Goal: Communication & Community: Ask a question

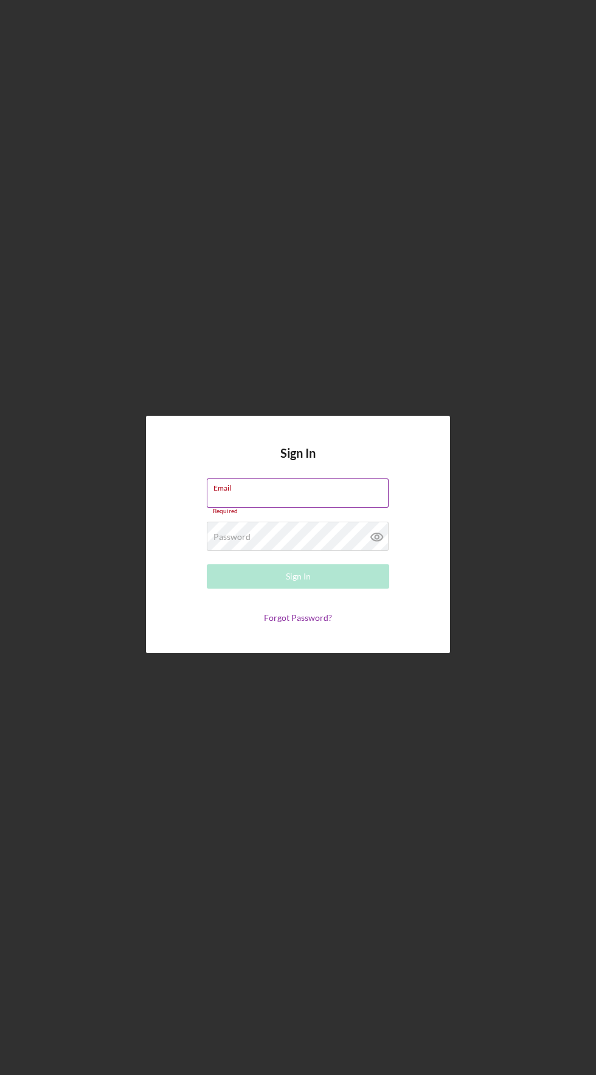
click at [310, 507] on input "Email" at bounding box center [298, 492] width 182 height 29
type input "[EMAIL_ADDRESS][DOMAIN_NAME]"
click at [207, 564] on button "Sign In" at bounding box center [298, 576] width 183 height 24
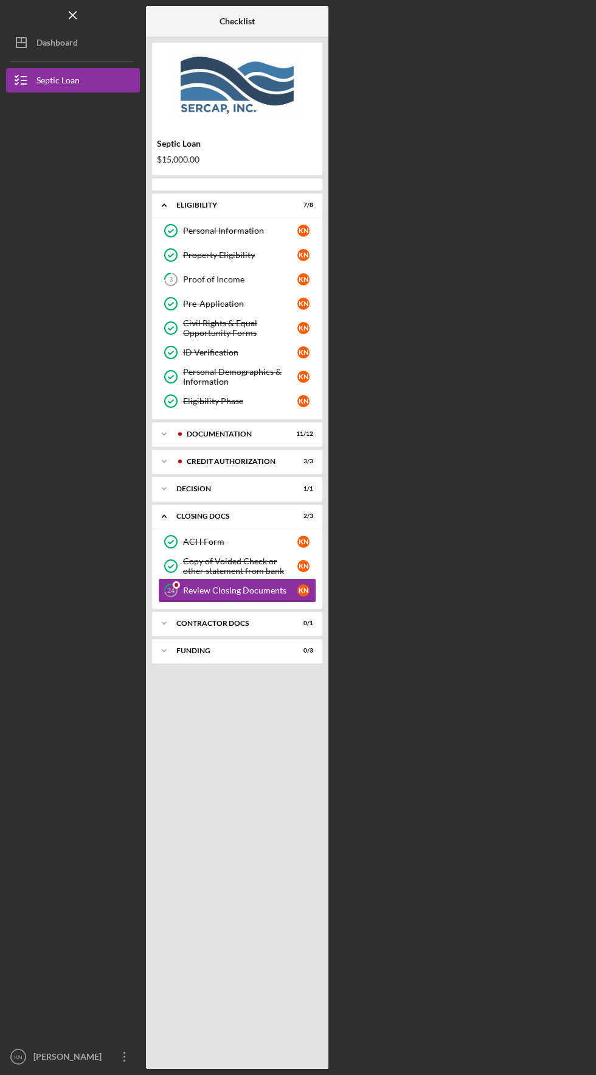
scroll to position [43, 0]
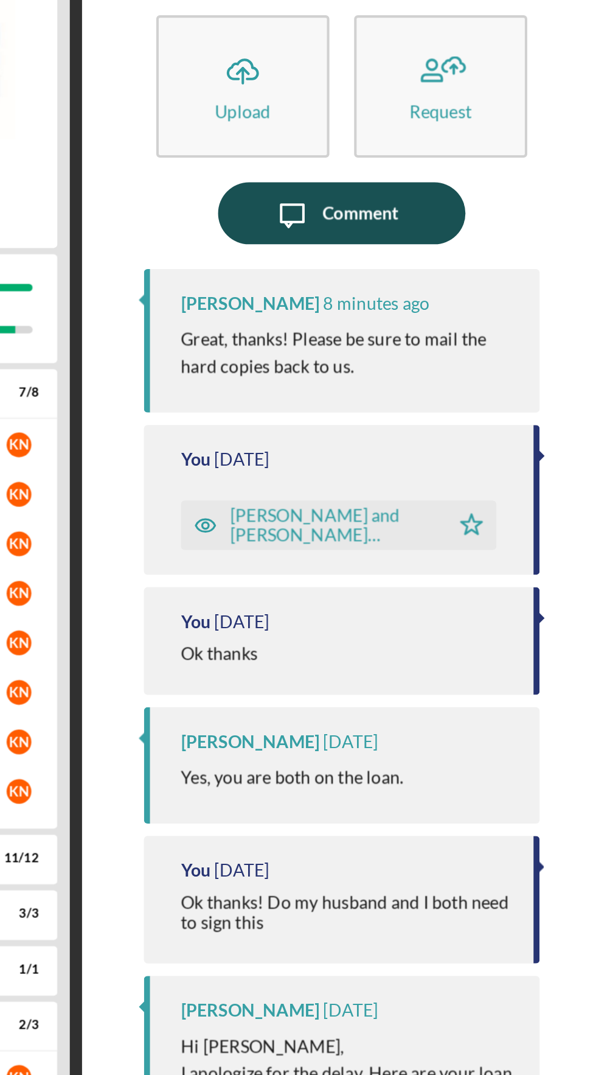
click at [446, 143] on icon "Icon/Message" at bounding box center [438, 158] width 30 height 30
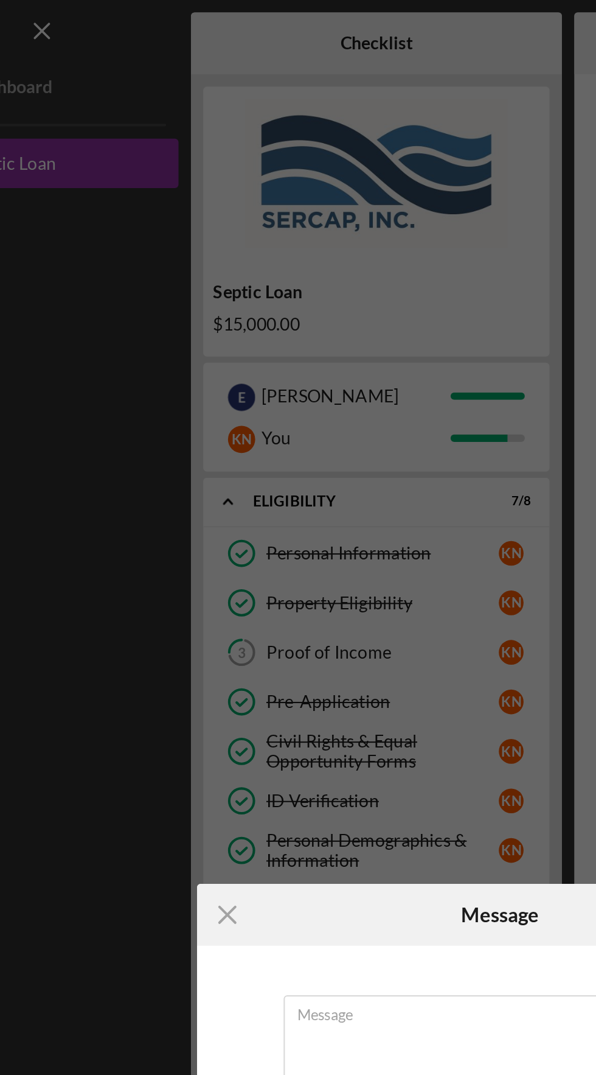
scroll to position [43, 0]
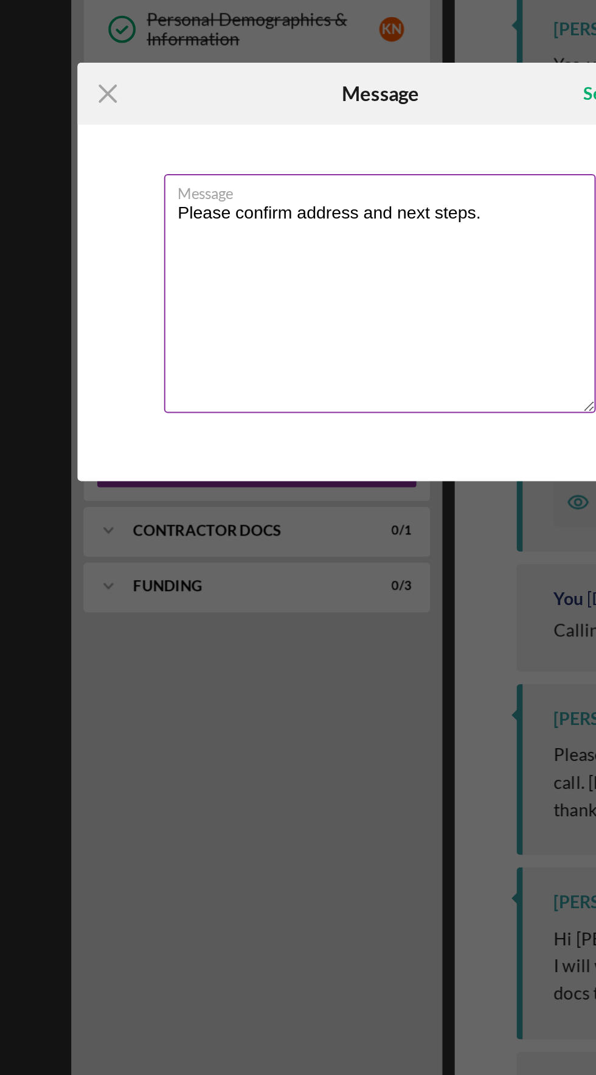
click at [284, 507] on textarea "Please confirm address and next steps." at bounding box center [298, 547] width 212 height 117
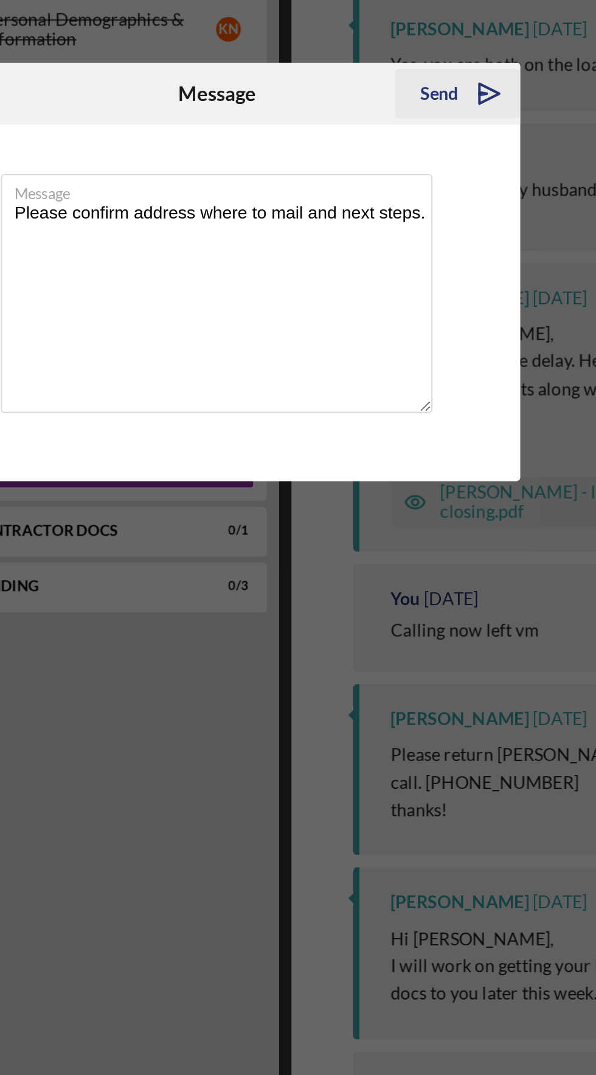
type textarea "Please confirm address where to mail and next steps."
click at [411, 444] on div "Send" at bounding box center [407, 449] width 19 height 24
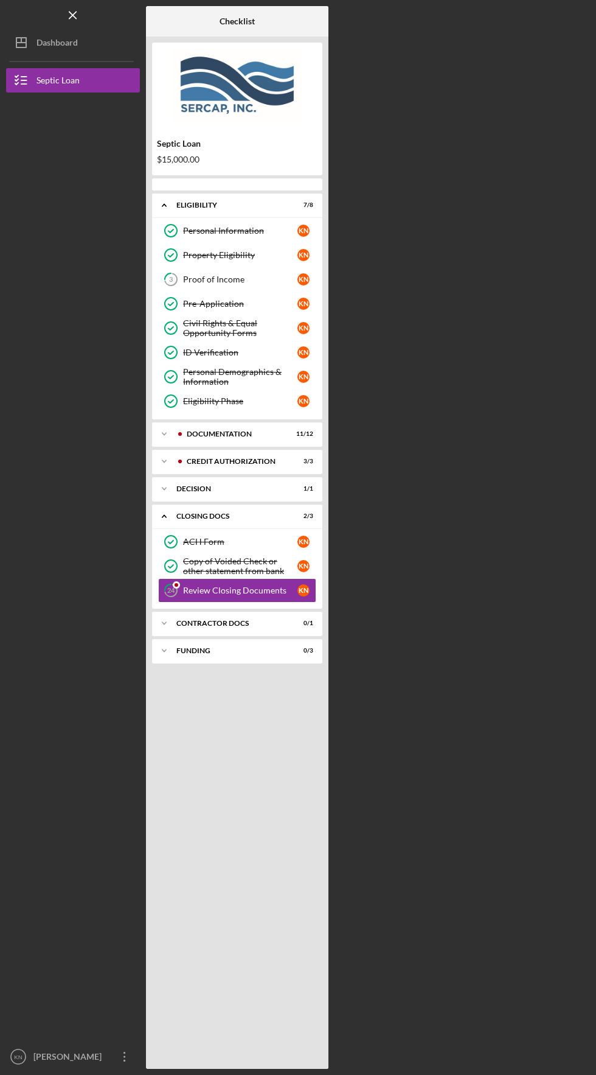
scroll to position [43, 0]
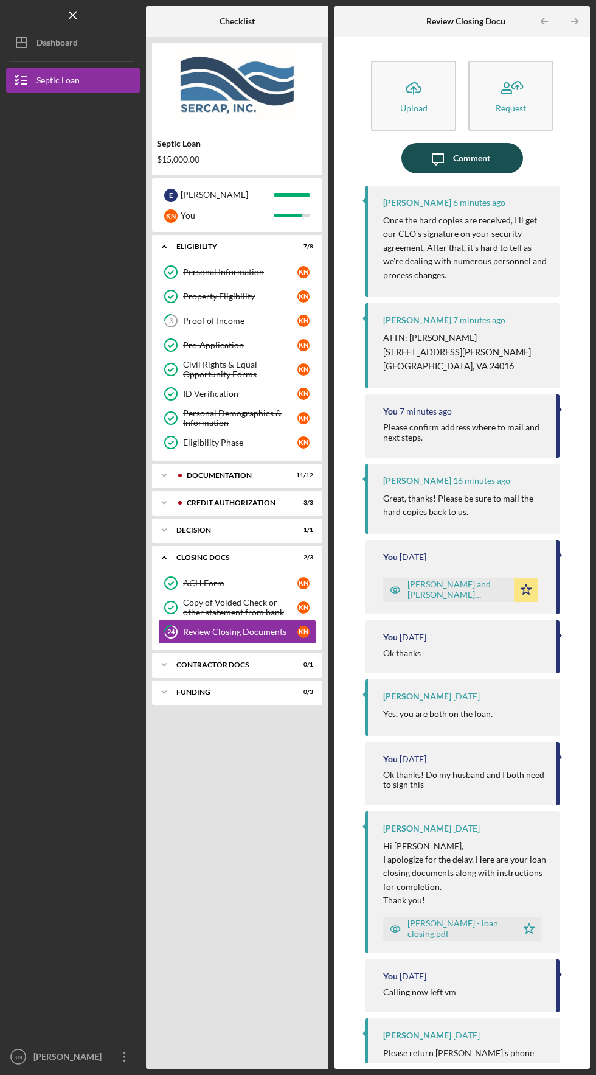
click at [454, 143] on div "Comment" at bounding box center [471, 158] width 37 height 30
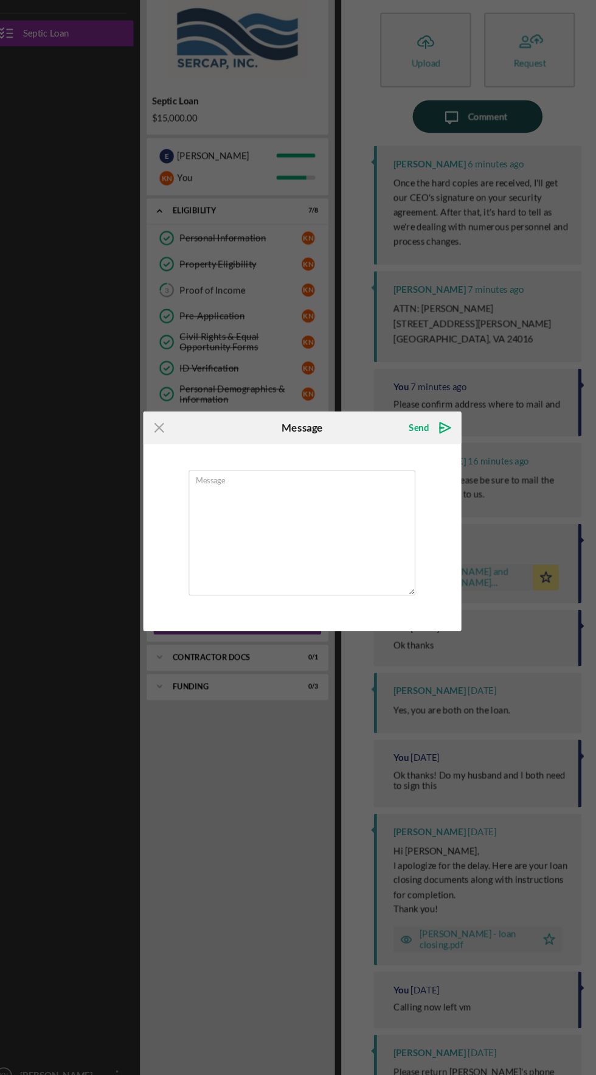
scroll to position [43, 0]
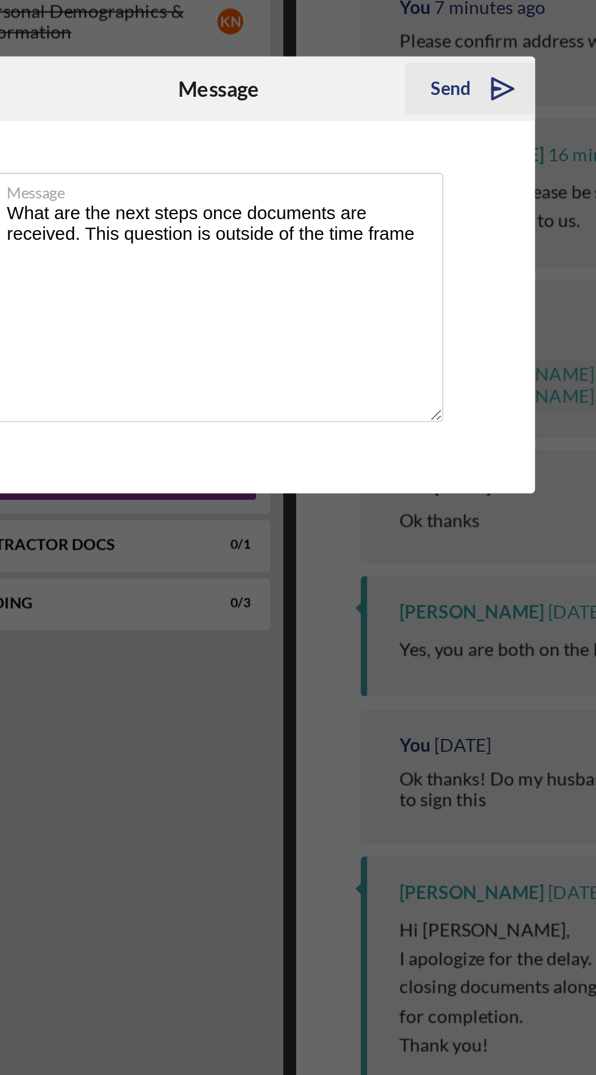
type textarea "What are the next steps once documents are received. This question is outside o…"
click at [428, 455] on icon "Icon/icon-invite-send" at bounding box center [432, 449] width 30 height 30
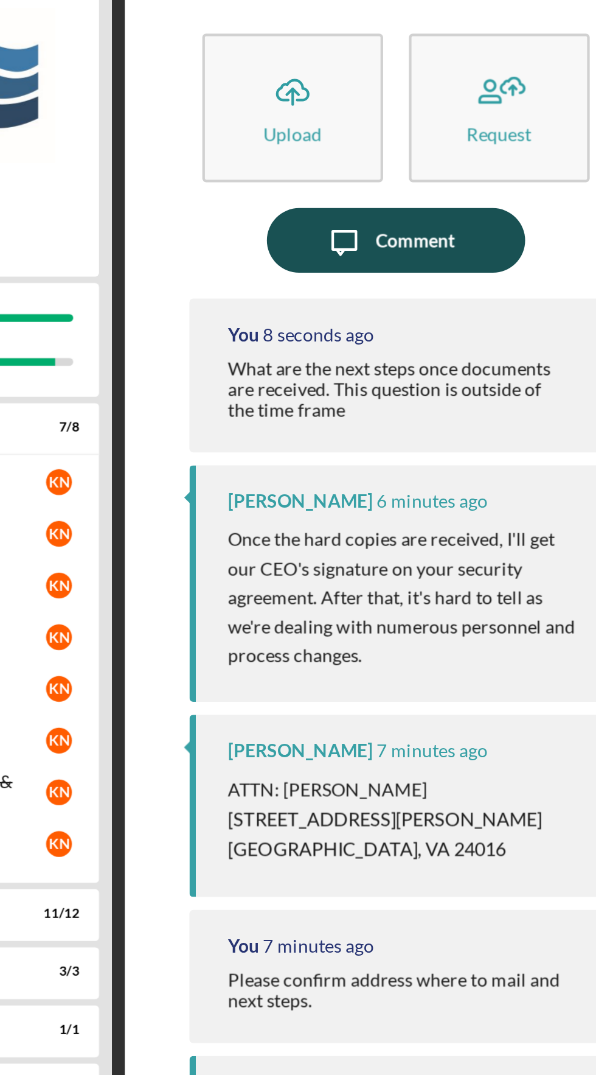
click at [448, 172] on icon "Icon/Message" at bounding box center [438, 158] width 30 height 30
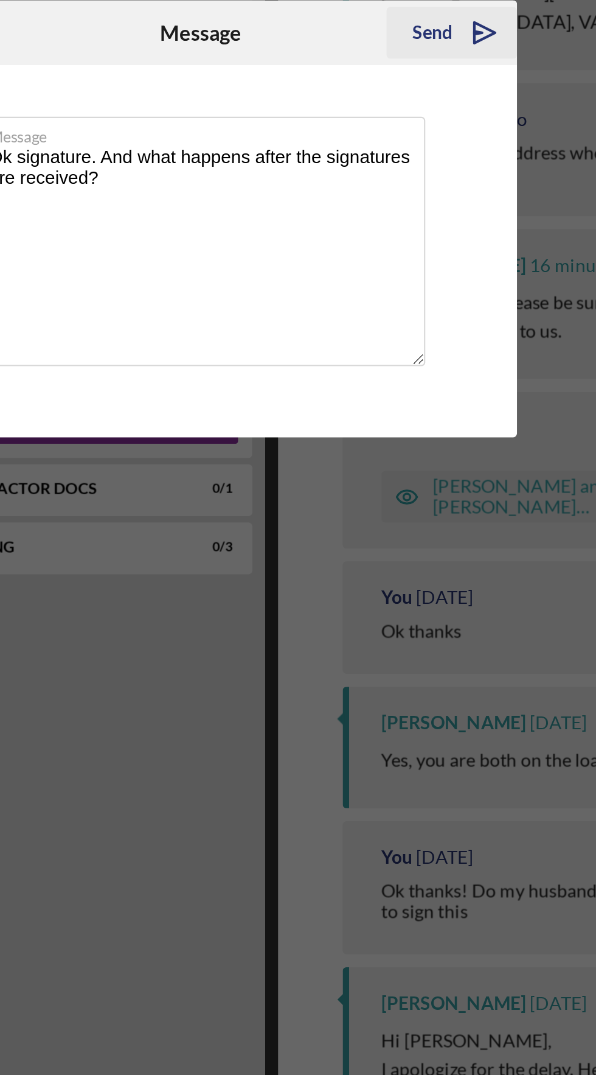
type textarea "Ok signature. And what happens after the signatures are received?"
click at [422, 452] on icon "Icon/icon-invite-send" at bounding box center [432, 449] width 30 height 30
